Goal: Complete Application Form: Complete application form

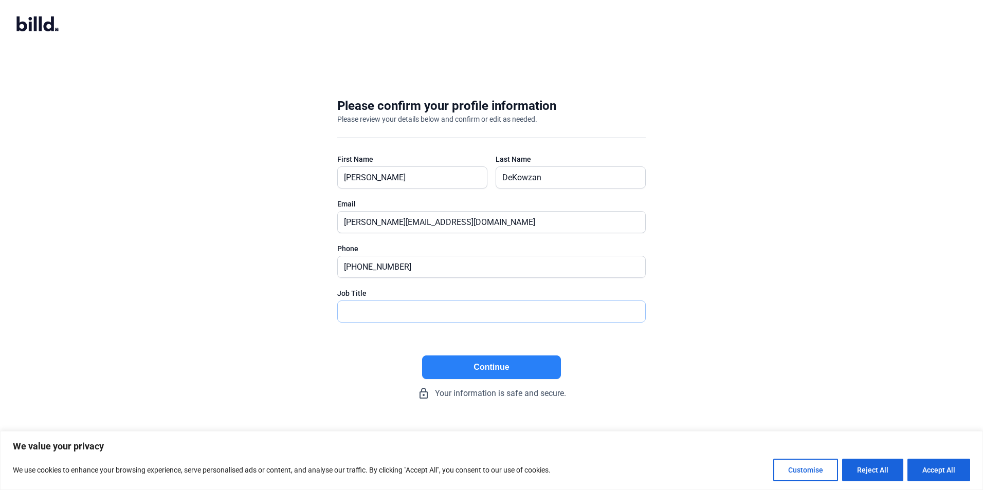
click at [470, 312] on input "text" at bounding box center [491, 311] width 307 height 21
type input "President"
click at [521, 374] on button "Continue" at bounding box center [491, 368] width 139 height 24
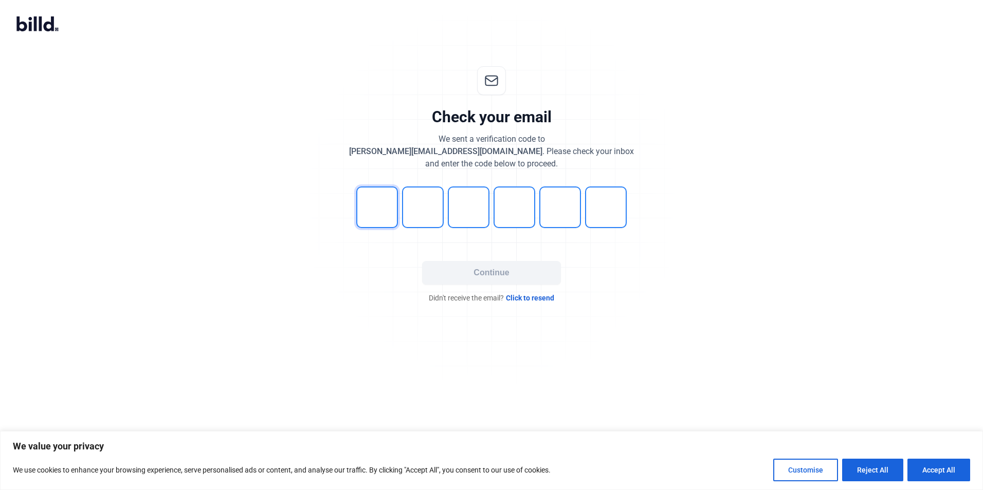
click at [365, 206] on input "tel" at bounding box center [377, 208] width 42 height 42
click at [358, 202] on input "tel" at bounding box center [377, 208] width 42 height 42
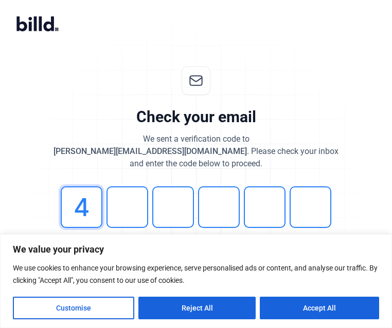
type input "4"
type input "6"
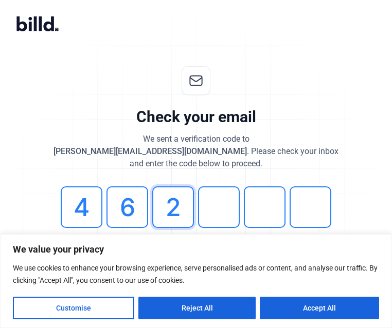
type input "2"
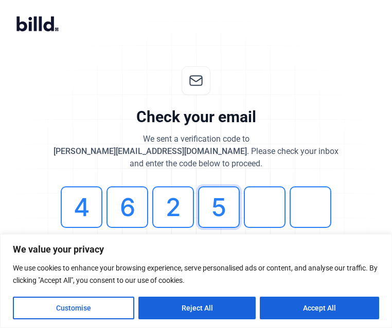
type input "5"
type input "9"
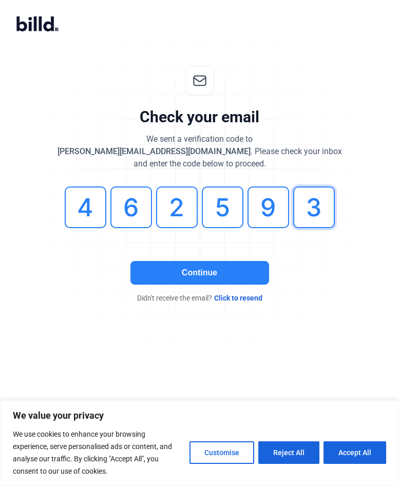
type input "3"
click at [211, 263] on button "Continue" at bounding box center [200, 273] width 139 height 24
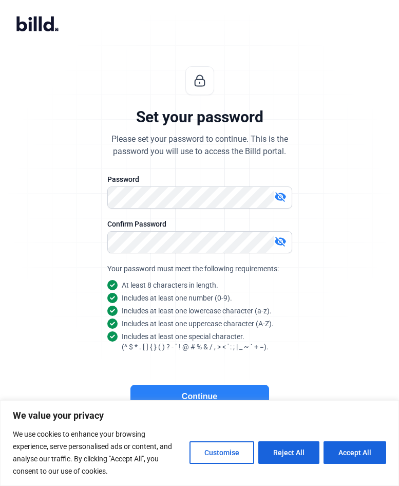
click at [282, 242] on mat-icon "visibility_off" at bounding box center [280, 241] width 12 height 12
click at [282, 242] on mat-icon "visibility" at bounding box center [280, 241] width 12 height 12
click at [211, 393] on button "Continue" at bounding box center [200, 397] width 139 height 24
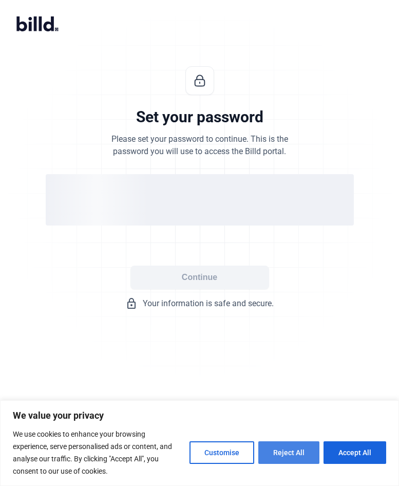
click at [293, 454] on button "Reject All" at bounding box center [289, 452] width 61 height 23
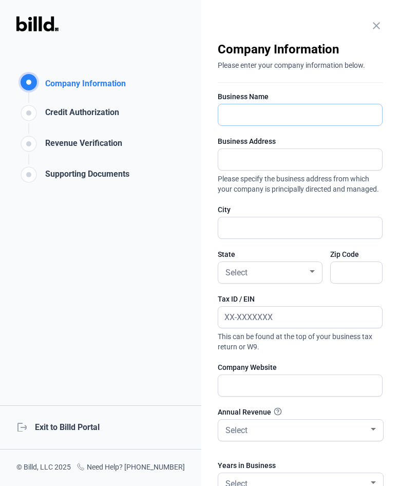
click at [245, 116] on input "text" at bounding box center [300, 114] width 164 height 21
type input "Nicon Excavating LLC"
type input "[STREET_ADDRESS]"
type input "[GEOGRAPHIC_DATA]"
type input "80110"
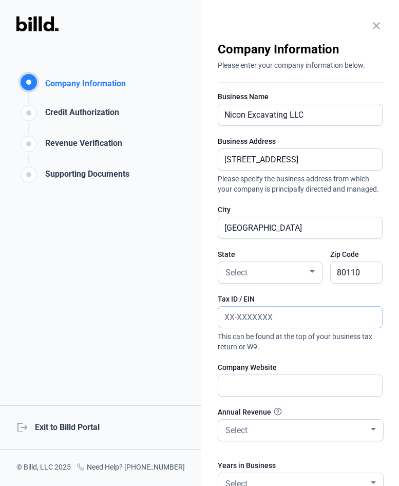
click at [243, 326] on input "text" at bounding box center [294, 317] width 153 height 21
click at [313, 276] on div at bounding box center [312, 272] width 9 height 8
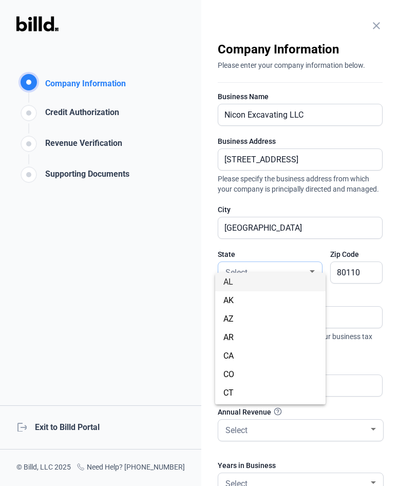
click at [313, 285] on mat-option "AL" at bounding box center [270, 282] width 110 height 19
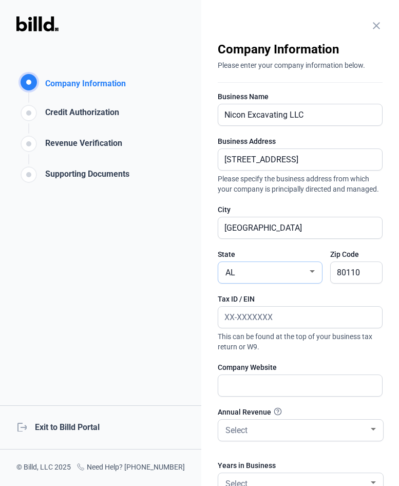
click at [308, 283] on div "AL" at bounding box center [271, 272] width 94 height 21
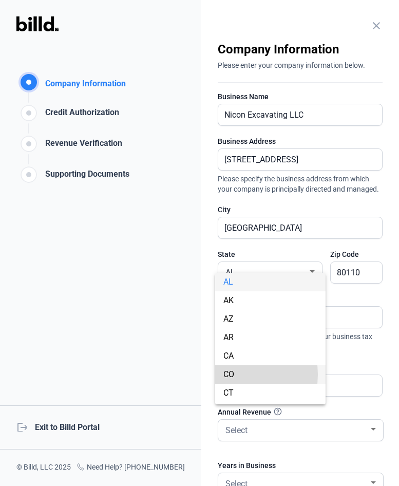
click at [229, 375] on span "CO" at bounding box center [229, 375] width 11 height 10
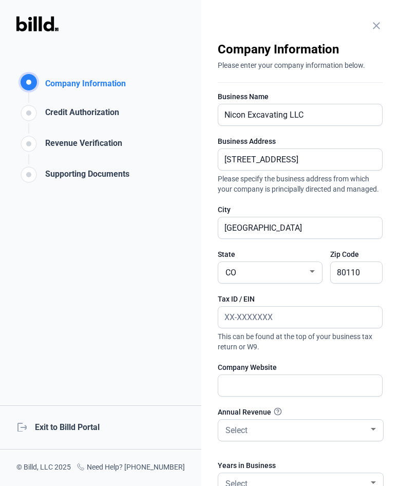
click at [141, 342] on div "Company Information Company Information Credit Authorization Revenue Verificati…" at bounding box center [100, 243] width 201 height 486
click at [258, 328] on input "text" at bounding box center [294, 317] width 153 height 21
type input "[US_EMPLOYER_IDENTIFICATION_NUMBER]"
drag, startPoint x: 257, startPoint y: 404, endPoint x: 267, endPoint y: 397, distance: 11.8
click at [257, 396] on input "text" at bounding box center [300, 385] width 164 height 21
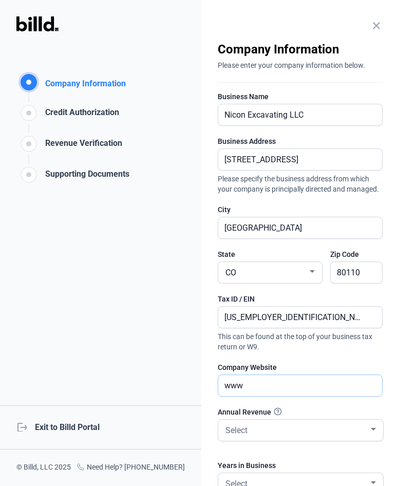
type input "[DOMAIN_NAME]"
click at [270, 436] on div "Select" at bounding box center [296, 429] width 145 height 14
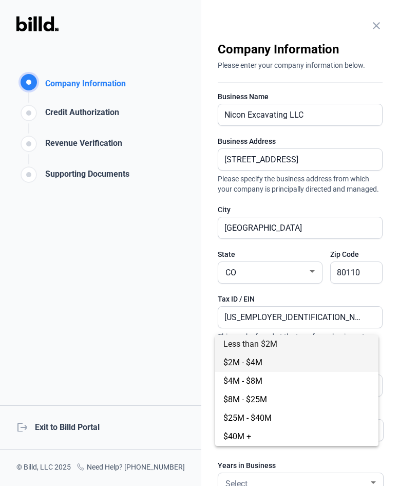
click at [272, 361] on span "$2M - $4M" at bounding box center [297, 363] width 147 height 19
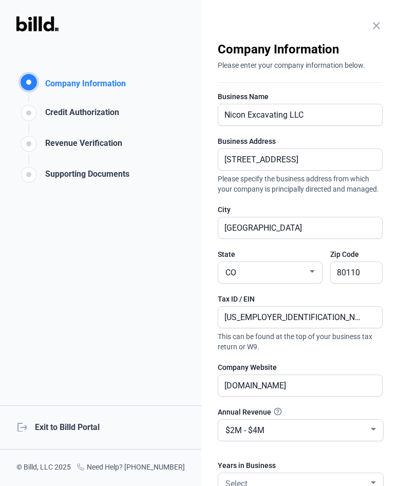
click at [143, 353] on div "Company Information Company Information Credit Authorization Revenue Verificati…" at bounding box center [100, 243] width 201 height 486
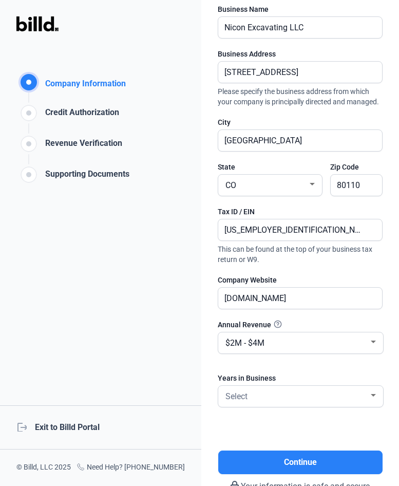
scroll to position [161, 0]
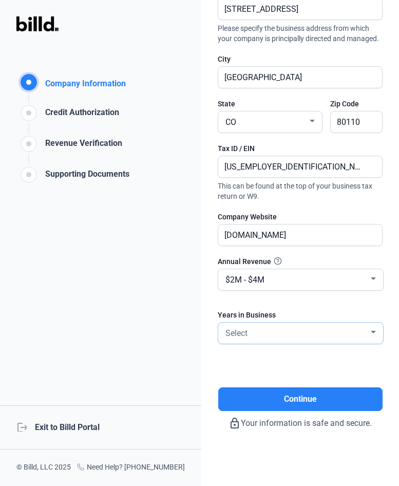
click at [349, 330] on div "Select" at bounding box center [296, 332] width 145 height 14
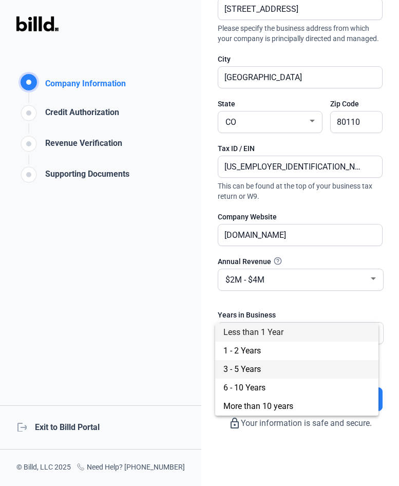
click at [288, 370] on span "3 - 5 Years" at bounding box center [297, 369] width 147 height 19
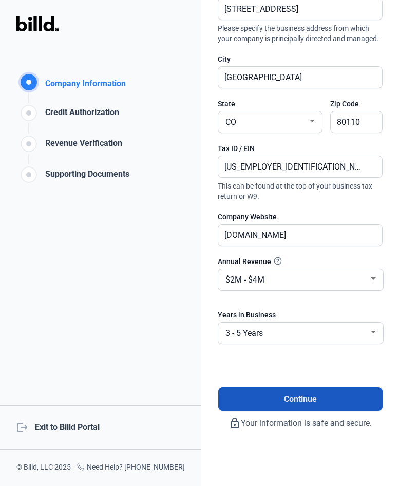
click at [306, 408] on button "Continue" at bounding box center [300, 399] width 164 height 24
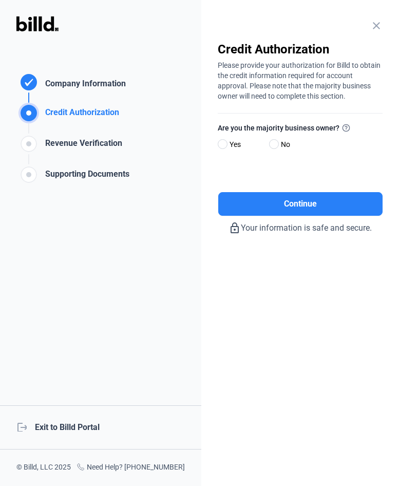
scroll to position [0, 0]
click at [227, 145] on span at bounding box center [223, 144] width 10 height 10
click at [226, 145] on input "Yes" at bounding box center [222, 145] width 8 height 8
radio input "true"
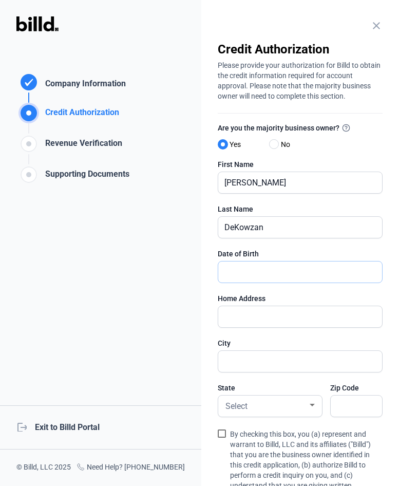
click at [298, 283] on input "text" at bounding box center [300, 272] width 164 height 21
type input "[DATE]"
click at [299, 323] on input "text" at bounding box center [294, 316] width 153 height 21
type input "[STREET_ADDRESS]"
type input "[PERSON_NAME]"
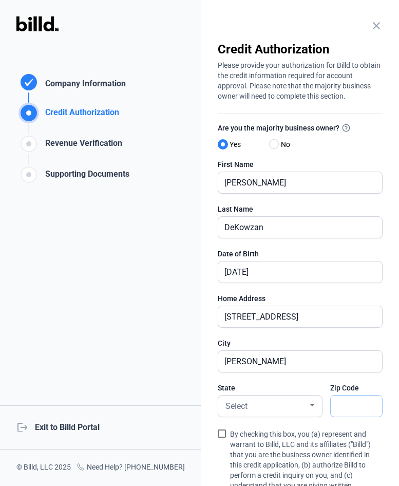
type input "80642"
click at [124, 324] on div "Credit Authorization Company Information Credit Authorization Revenue Verificat…" at bounding box center [100, 243] width 201 height 486
click at [293, 412] on div "Select" at bounding box center [266, 405] width 84 height 14
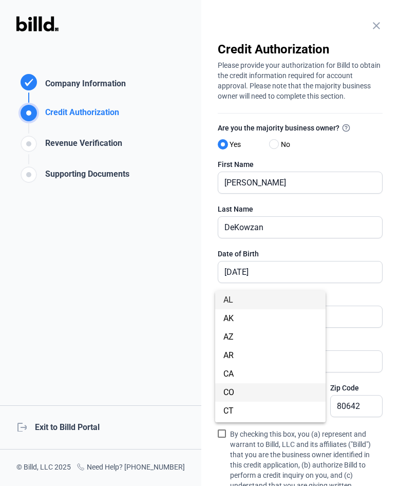
click at [249, 389] on span "CO" at bounding box center [271, 392] width 94 height 19
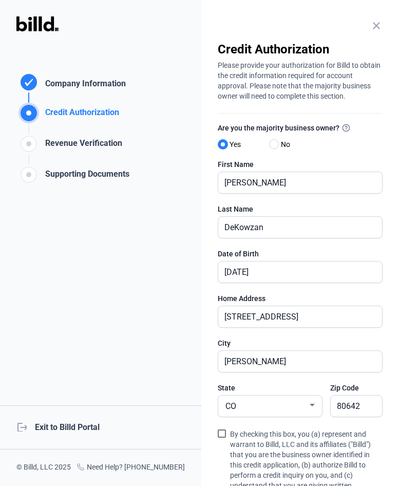
click at [189, 370] on div "Credit Authorization Company Information Credit Authorization Revenue Verificat…" at bounding box center [100, 243] width 201 height 486
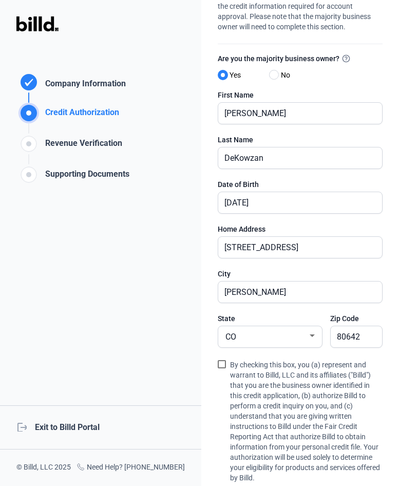
scroll to position [103, 0]
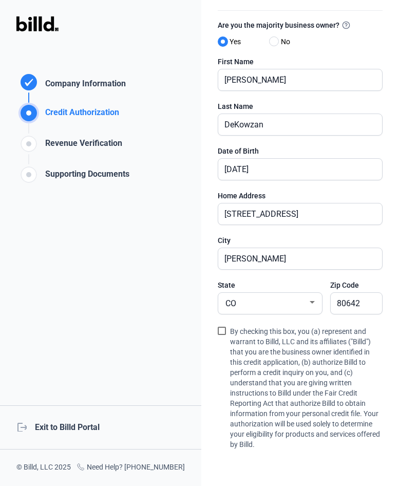
click at [219, 335] on span at bounding box center [222, 331] width 8 height 8
click at [0, 0] on input "By checking this box, you (a) represent and warrant to Billd, LLC and its affil…" at bounding box center [0, 0] width 0 height 0
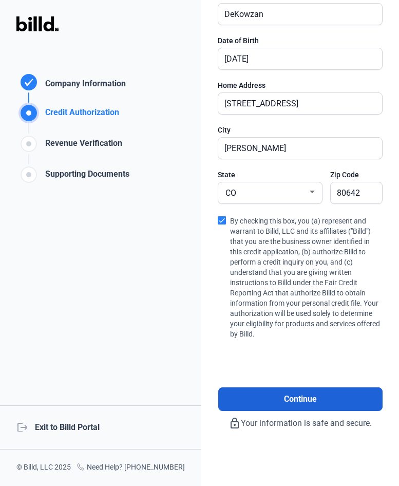
click at [297, 393] on button "Continue" at bounding box center [300, 399] width 164 height 24
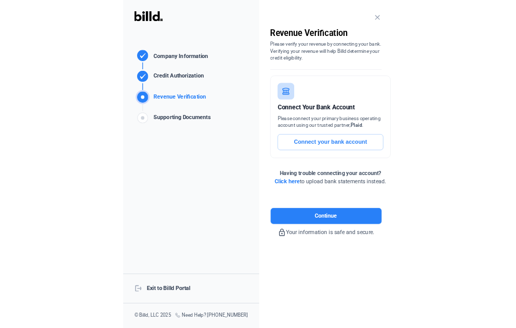
scroll to position [0, 0]
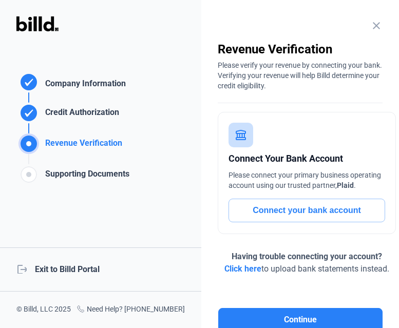
click at [297, 211] on button "Connect your bank account" at bounding box center [307, 211] width 157 height 24
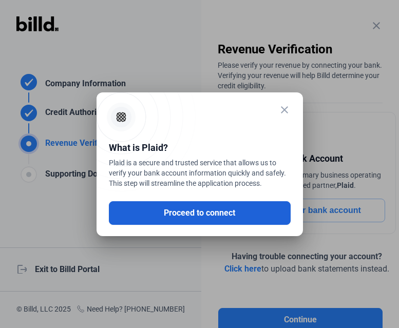
click at [248, 215] on button "Proceed to connect" at bounding box center [200, 213] width 182 height 24
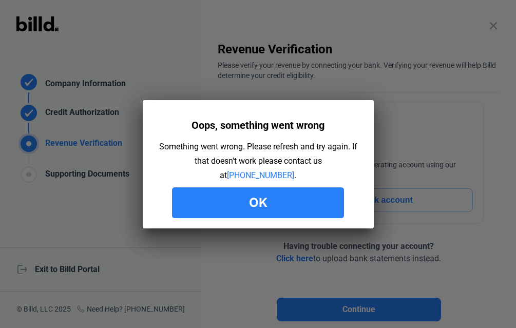
click at [229, 216] on button "Ok" at bounding box center [258, 203] width 172 height 31
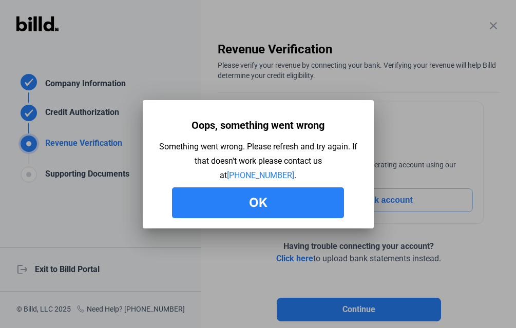
click at [270, 193] on button "Ok" at bounding box center [258, 203] width 172 height 31
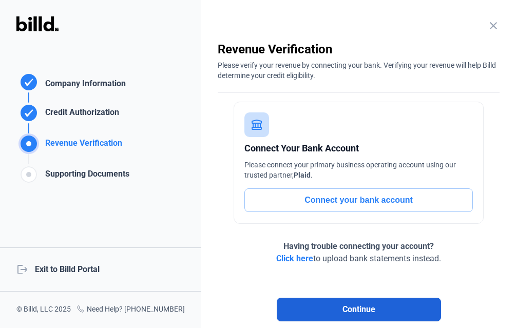
click at [352, 316] on span "Continue" at bounding box center [359, 310] width 33 height 12
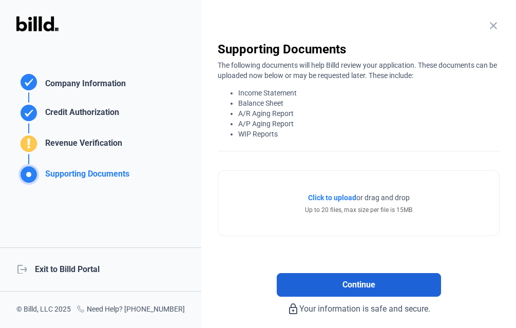
click at [361, 286] on span "Continue" at bounding box center [359, 285] width 33 height 12
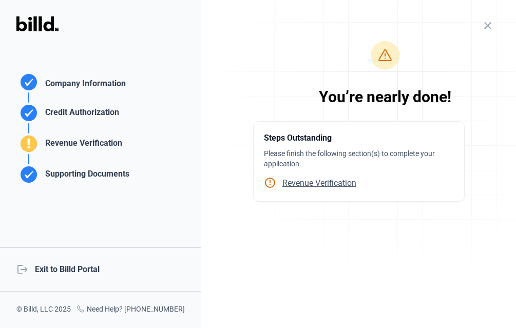
click at [329, 216] on div "close Company Information Please enter your company information below. Business…" at bounding box center [358, 164] width 315 height 328
